Goal: Information Seeking & Learning: Learn about a topic

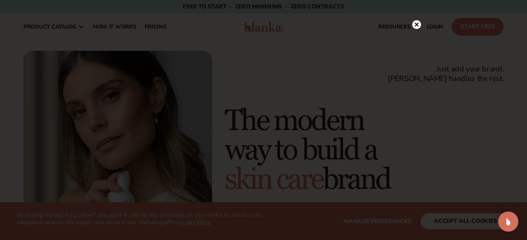
click at [414, 24] on circle at bounding box center [416, 24] width 9 height 9
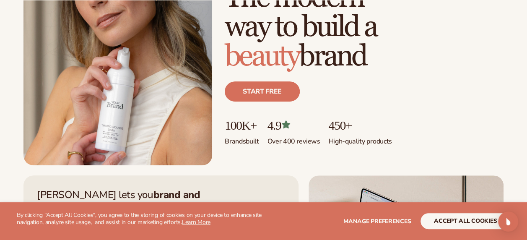
scroll to position [126, 0]
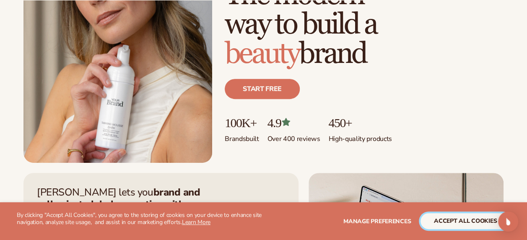
click at [463, 218] on button "accept all cookies" at bounding box center [465, 221] width 90 height 16
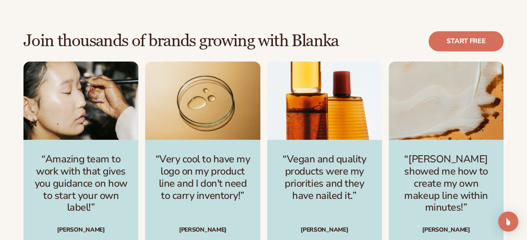
scroll to position [2305, 0]
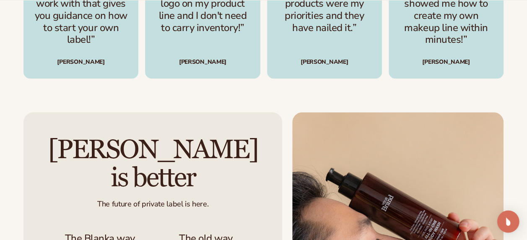
click at [509, 222] on img "Open Intercom Messenger" at bounding box center [507, 221] width 11 height 11
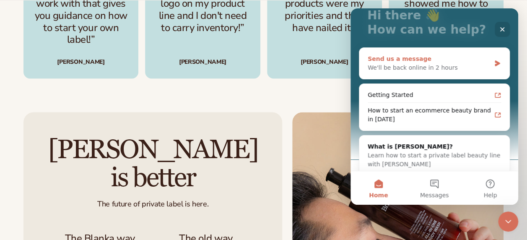
scroll to position [67, 0]
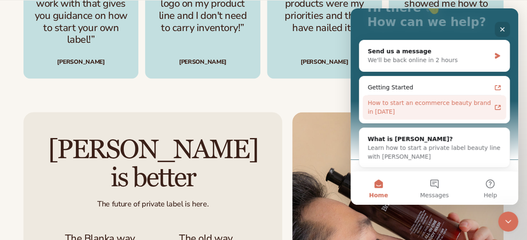
click at [494, 106] on icon "Intercom messenger" at bounding box center [497, 107] width 7 height 7
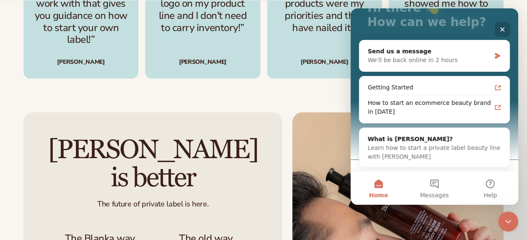
click at [502, 29] on icon "Close" at bounding box center [502, 29] width 5 height 5
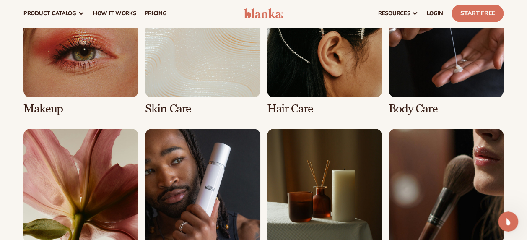
scroll to position [1592, 0]
click at [173, 172] on link "6 / 8" at bounding box center [202, 195] width 115 height 133
click at [217, 188] on link "6 / 8" at bounding box center [202, 195] width 115 height 133
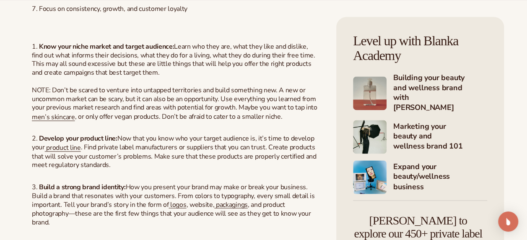
scroll to position [629, 0]
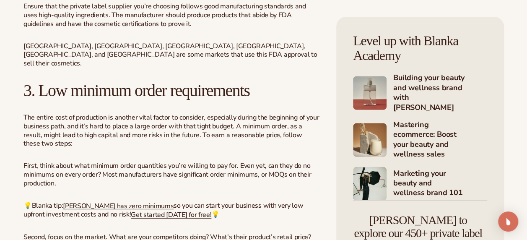
scroll to position [1131, 0]
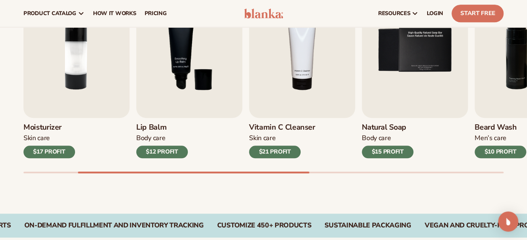
scroll to position [293, 0]
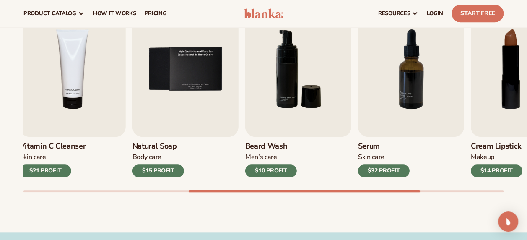
click at [417, 199] on div "Best sellers Private label products to start your beauty and self care line tod…" at bounding box center [263, 82] width 527 height 300
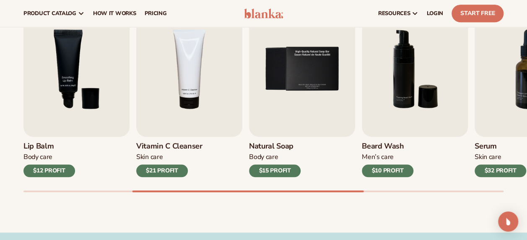
scroll to position [188, 0]
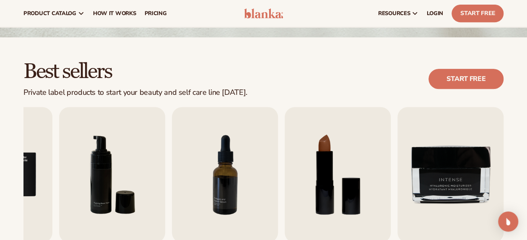
click at [205, 63] on h2 "Best sellers" at bounding box center [135, 72] width 224 height 22
drag, startPoint x: 159, startPoint y: 17, endPoint x: 156, endPoint y: 10, distance: 7.5
click at [151, 21] on link "pricing" at bounding box center [155, 13] width 31 height 27
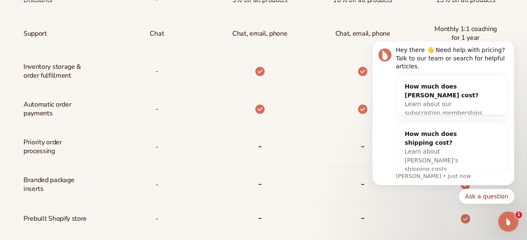
click at [519, 52] on body "Hey there 👋 Need help with pricing? Talk to our team or search for helpful arti…" at bounding box center [442, 125] width 161 height 160
click at [510, 46] on icon "Dismiss notification" at bounding box center [512, 43] width 5 height 5
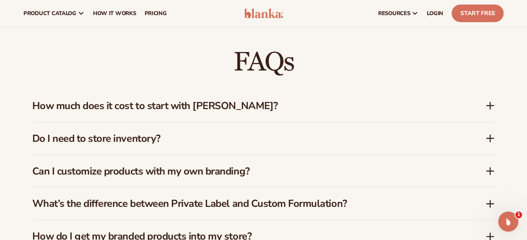
scroll to position [1131, 0]
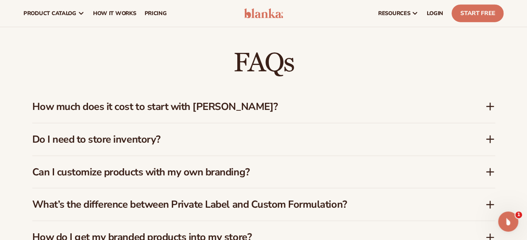
click at [489, 103] on icon at bounding box center [490, 106] width 10 height 10
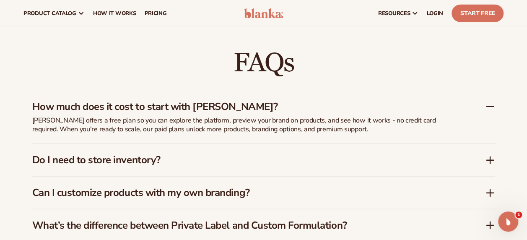
click at [490, 162] on icon at bounding box center [490, 160] width 0 height 7
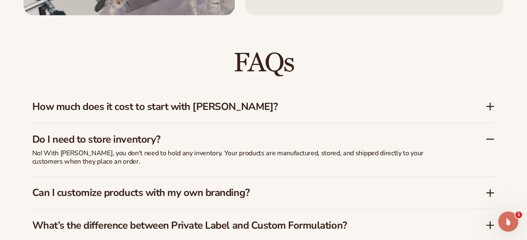
scroll to position [1173, 0]
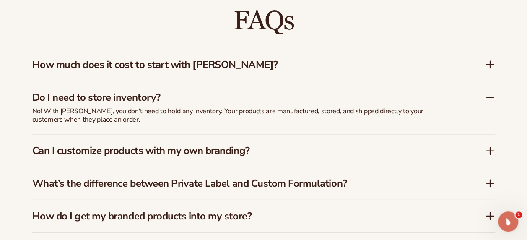
click at [490, 151] on icon at bounding box center [489, 151] width 7 height 0
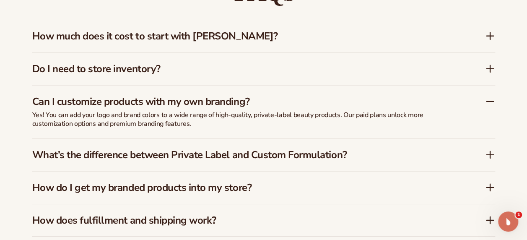
scroll to position [1215, 0]
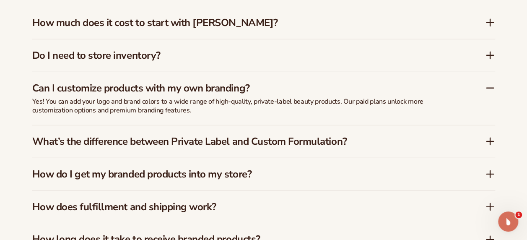
click at [490, 141] on icon at bounding box center [490, 141] width 10 height 10
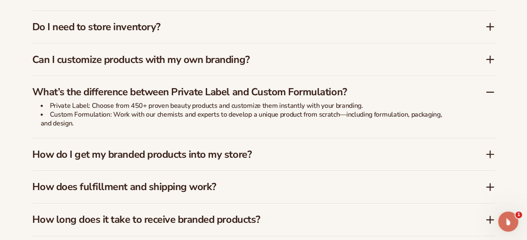
scroll to position [1257, 0]
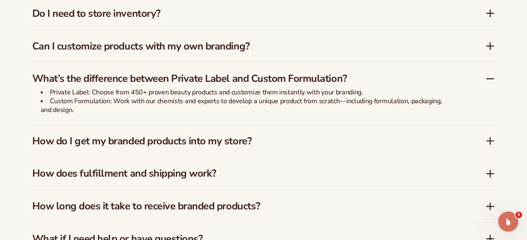
click at [494, 143] on icon at bounding box center [490, 141] width 10 height 10
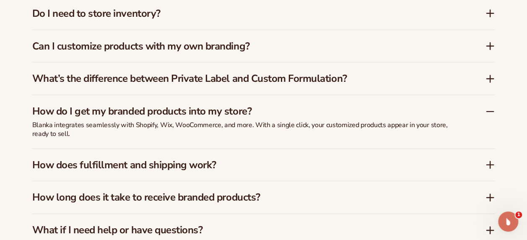
scroll to position [1299, 0]
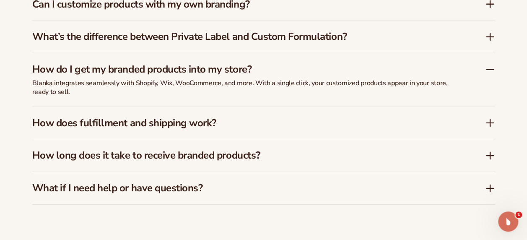
click at [486, 120] on icon at bounding box center [490, 123] width 10 height 10
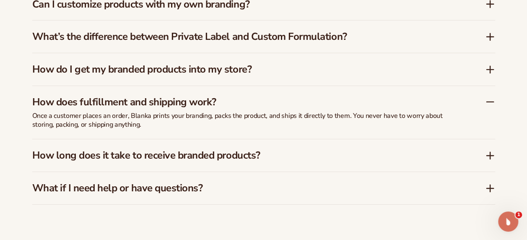
click at [488, 159] on div "How long does it take to receive branded products?" at bounding box center [263, 155] width 463 height 32
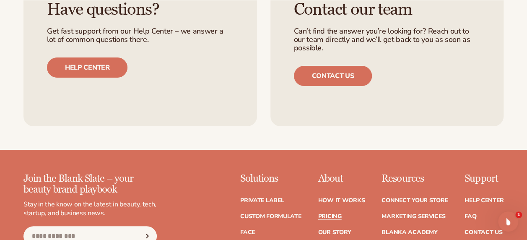
scroll to position [1718, 0]
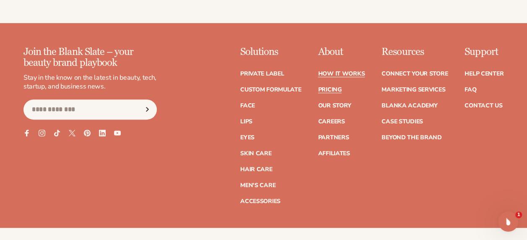
click at [337, 71] on link "How It Works" at bounding box center [341, 74] width 47 height 6
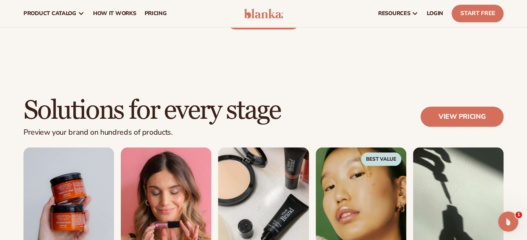
scroll to position [377, 0]
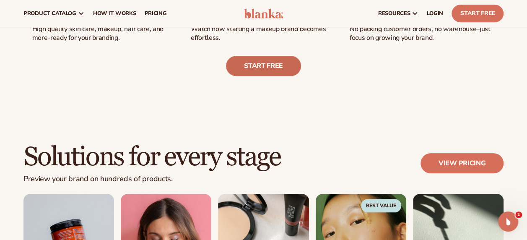
click at [265, 75] on link "Start free" at bounding box center [263, 66] width 75 height 20
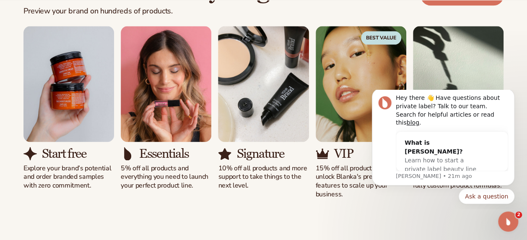
scroll to position [587, 0]
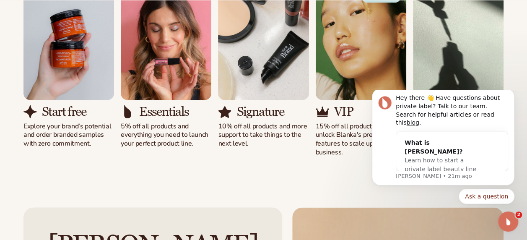
click at [337, 176] on div "Solutions for every stage Preview your brand on hundreds of products. View pric…" at bounding box center [263, 45] width 527 height 290
click at [510, 93] on icon "Dismiss notification" at bounding box center [512, 91] width 5 height 5
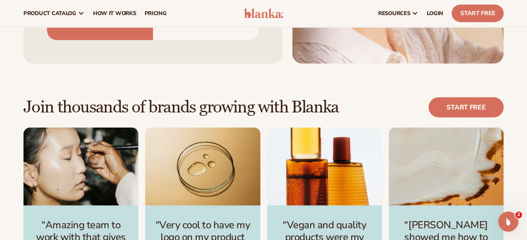
scroll to position [1006, 0]
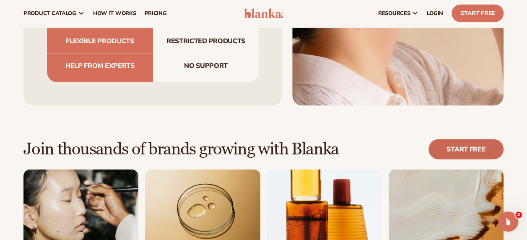
click at [464, 139] on link "Start free" at bounding box center [465, 149] width 75 height 20
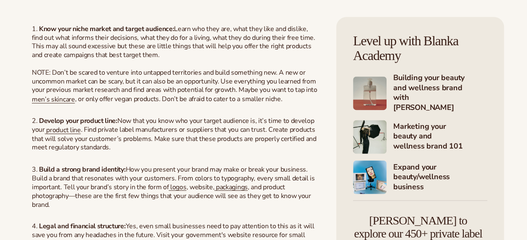
scroll to position [629, 0]
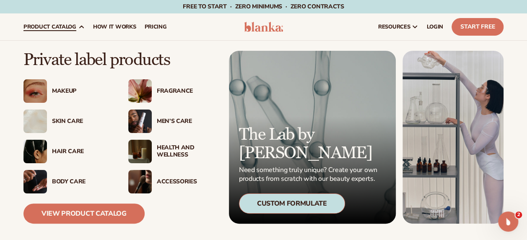
click at [159, 150] on div "Health And Wellness" at bounding box center [187, 151] width 60 height 14
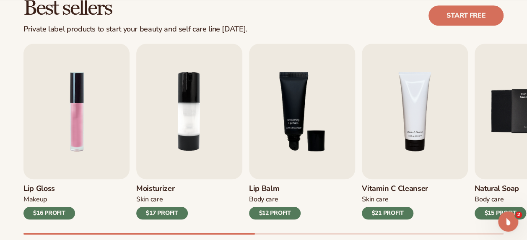
scroll to position [251, 0]
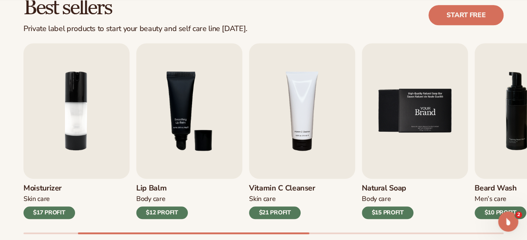
click at [395, 132] on img "5 / 9" at bounding box center [415, 110] width 106 height 135
click at [416, 118] on img "5 / 9" at bounding box center [415, 110] width 106 height 135
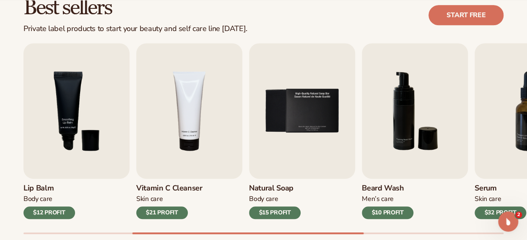
click at [281, 210] on div "$15 PROFIT" at bounding box center [275, 212] width 52 height 13
drag, startPoint x: 313, startPoint y: 230, endPoint x: 191, endPoint y: 204, distance: 124.1
click at [170, 220] on div "Lip Gloss Makeup $16 PROFIT Moisturizer [MEDICAL_DATA] $17 PROFIT [MEDICAL_DATA…" at bounding box center [274, 138] width 503 height 191
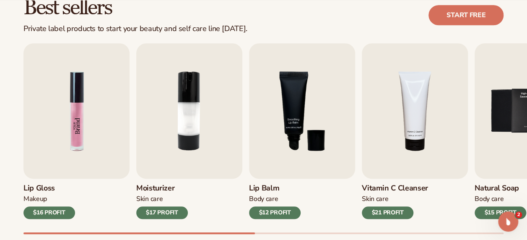
click at [60, 132] on img "1 / 9" at bounding box center [76, 110] width 106 height 135
click at [471, 19] on link "Start free" at bounding box center [465, 15] width 75 height 20
